Goal: Task Accomplishment & Management: Manage account settings

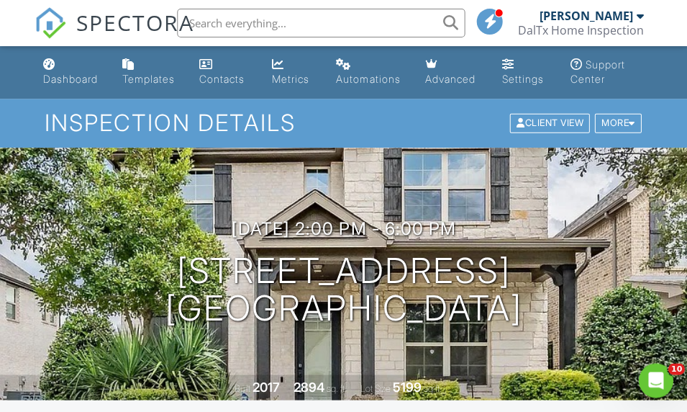
click at [529, 81] on div "Settings" at bounding box center [523, 79] width 42 height 12
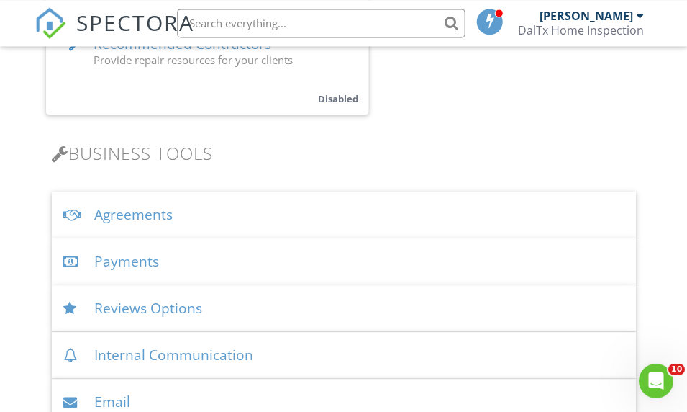
click at [127, 224] on div "Agreements" at bounding box center [344, 214] width 584 height 47
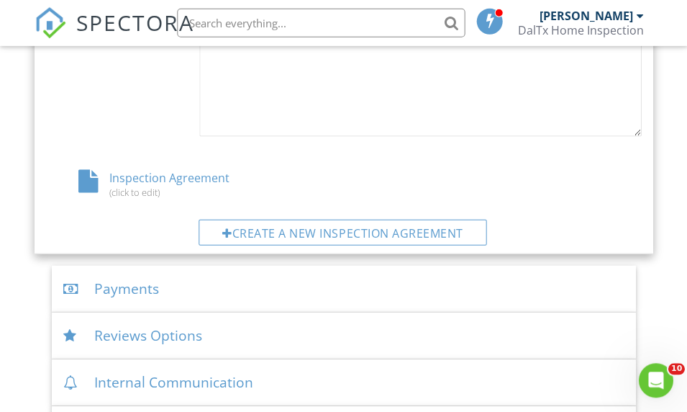
scroll to position [963, 0]
click at [142, 176] on div "Inspection Agreement (click to edit)" at bounding box center [195, 182] width 298 height 27
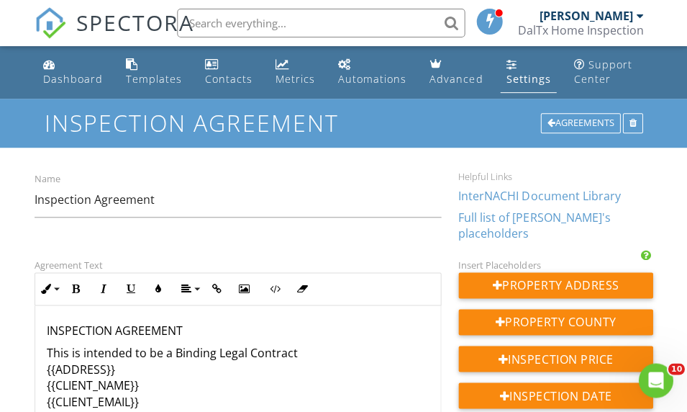
click at [63, 73] on div "Dashboard" at bounding box center [73, 79] width 60 height 14
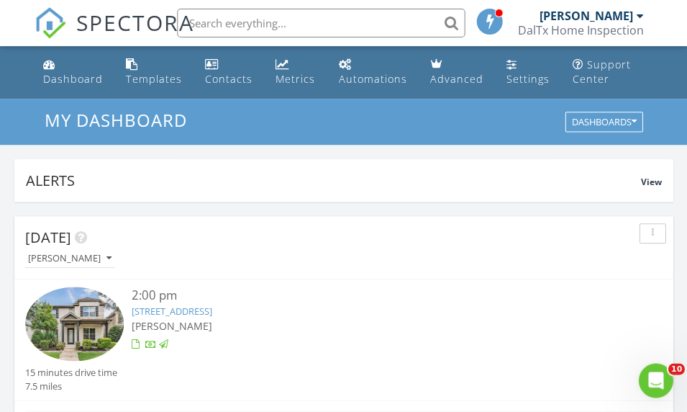
scroll to position [2462, 688]
